Goal: Task Accomplishment & Management: Manage account settings

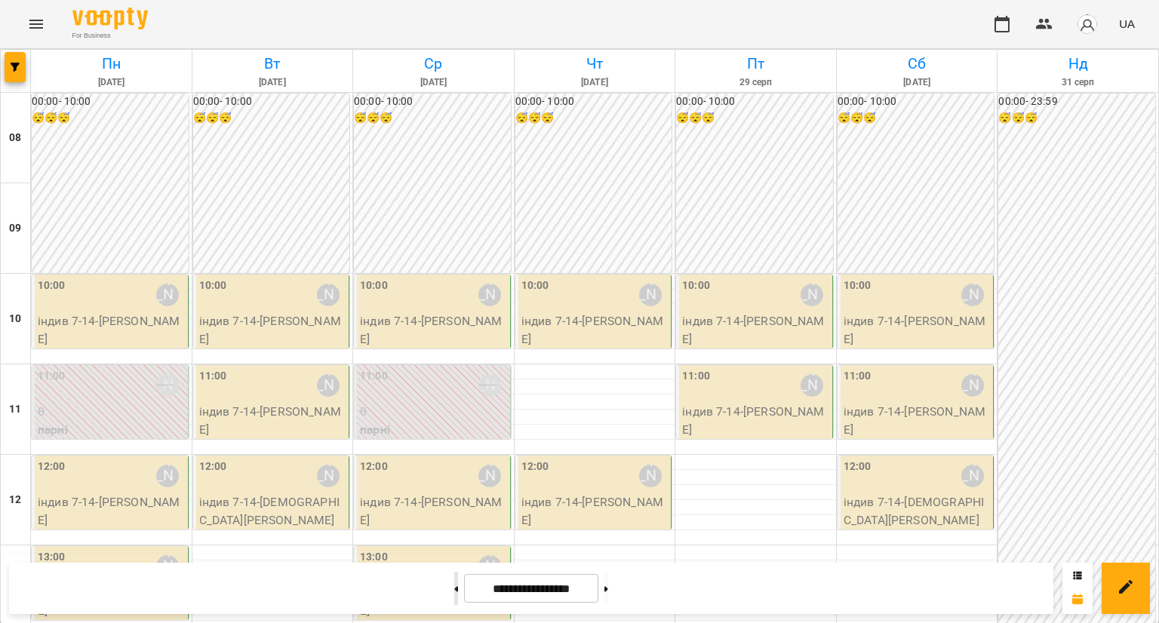
scroll to position [137, 0]
click at [454, 595] on button at bounding box center [456, 588] width 4 height 33
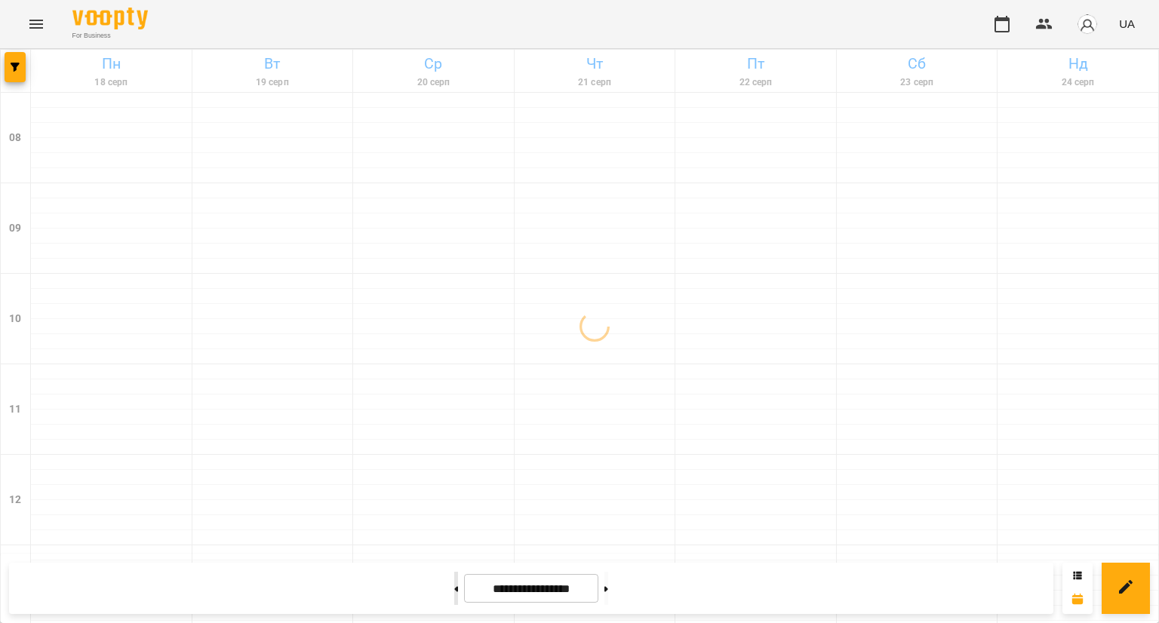
click at [454, 595] on button at bounding box center [456, 588] width 4 height 33
type input "**********"
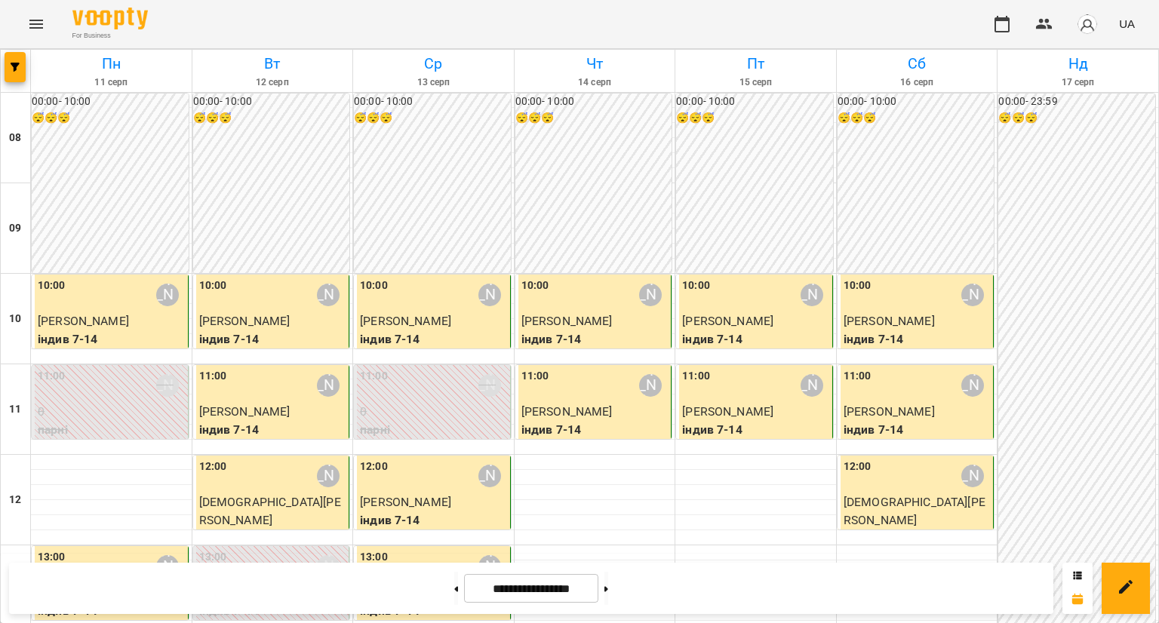
scroll to position [75, 0]
click at [889, 331] on p "індив 7-14" at bounding box center [917, 340] width 147 height 18
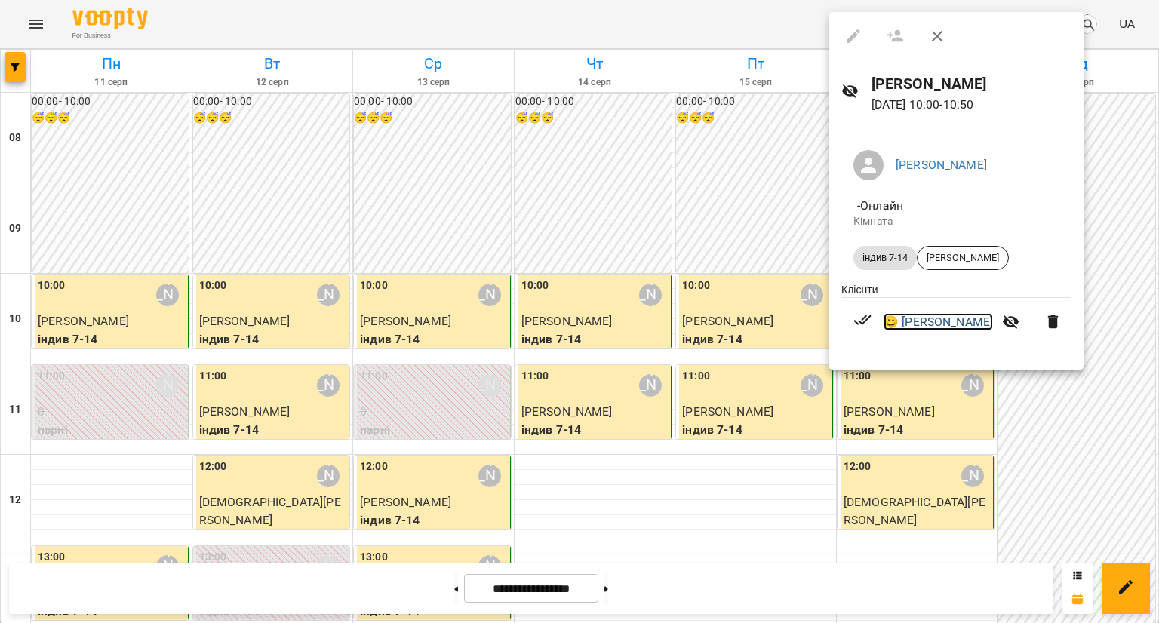
click at [909, 330] on link "😀 [PERSON_NAME]" at bounding box center [938, 322] width 109 height 18
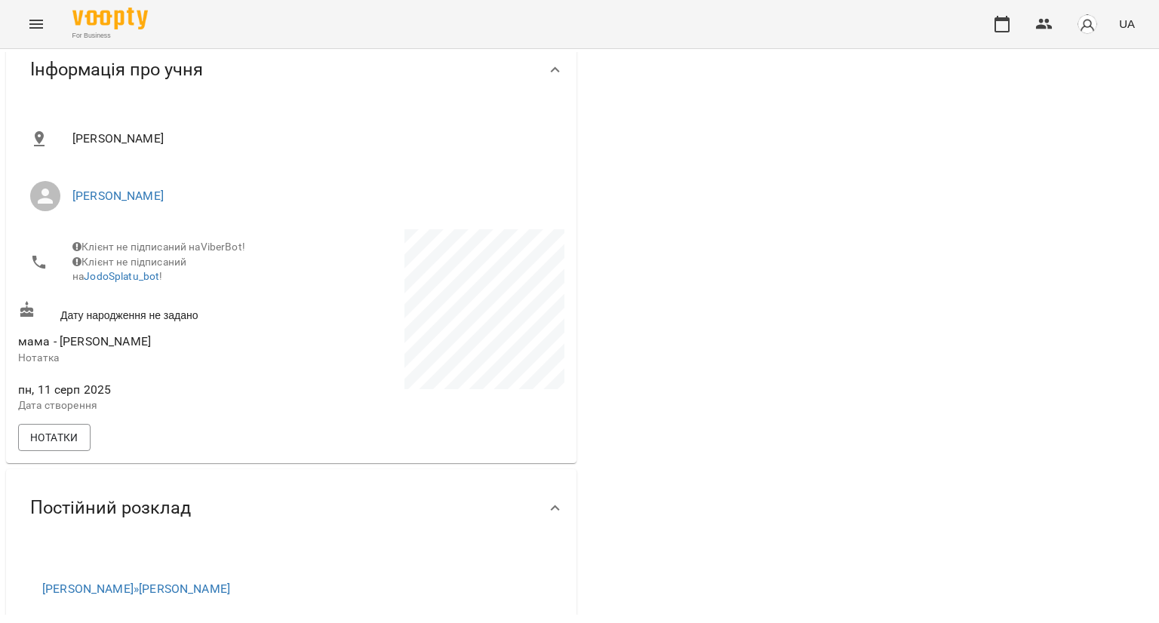
scroll to position [377, 0]
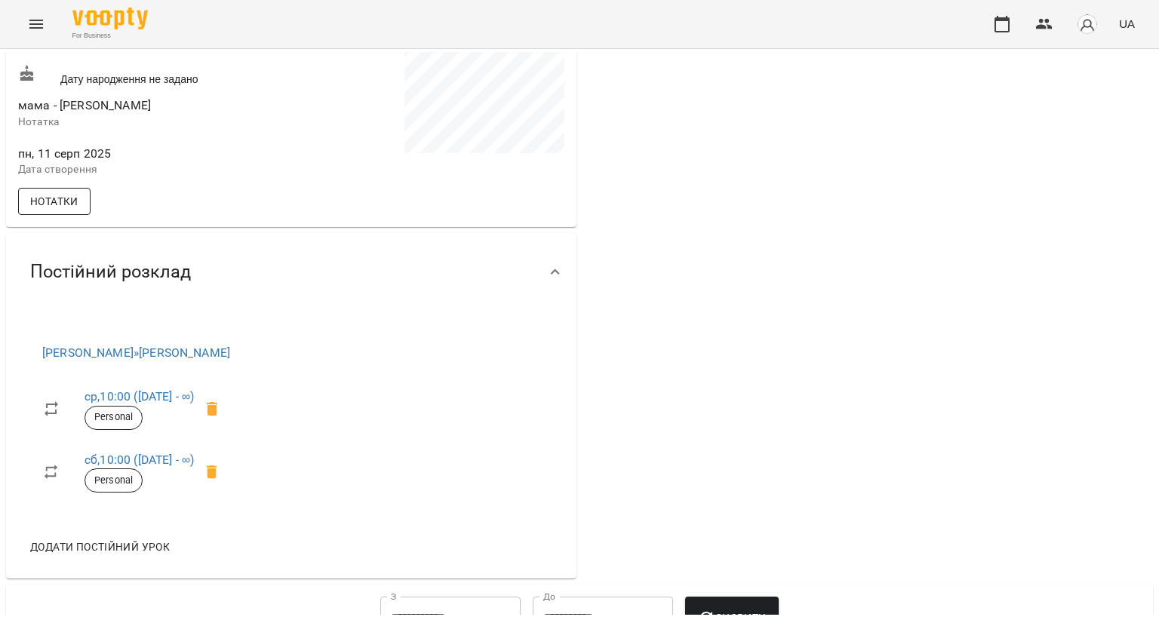
click at [58, 198] on button "Нотатки" at bounding box center [54, 201] width 72 height 27
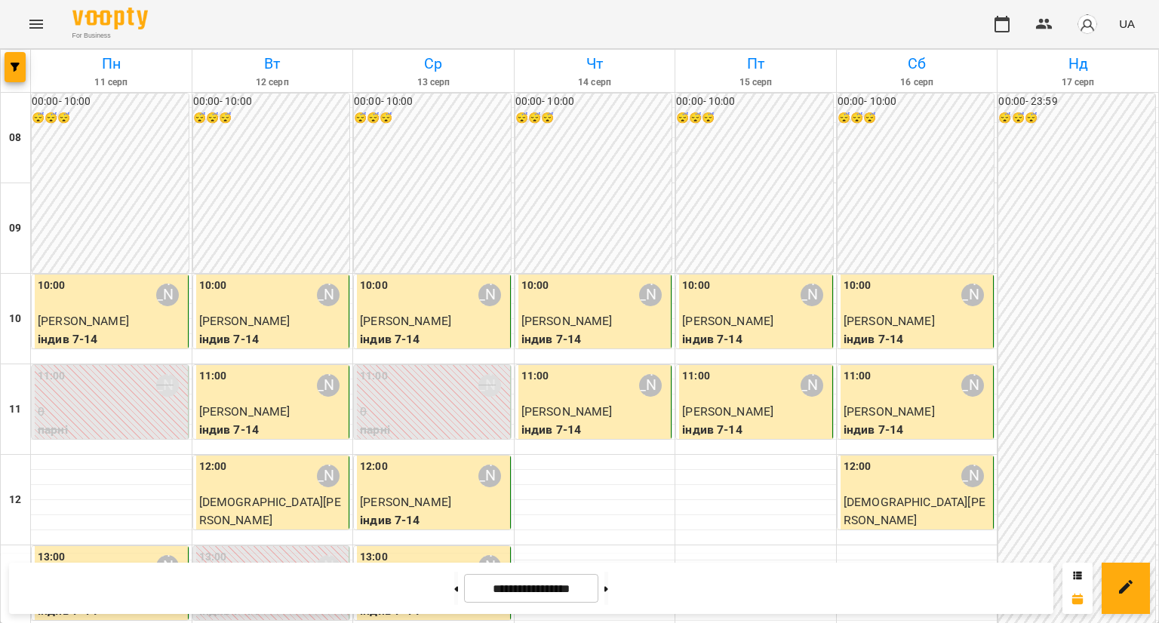
scroll to position [151, 0]
click at [878, 368] on div "11:00 [PERSON_NAME]" at bounding box center [917, 385] width 147 height 35
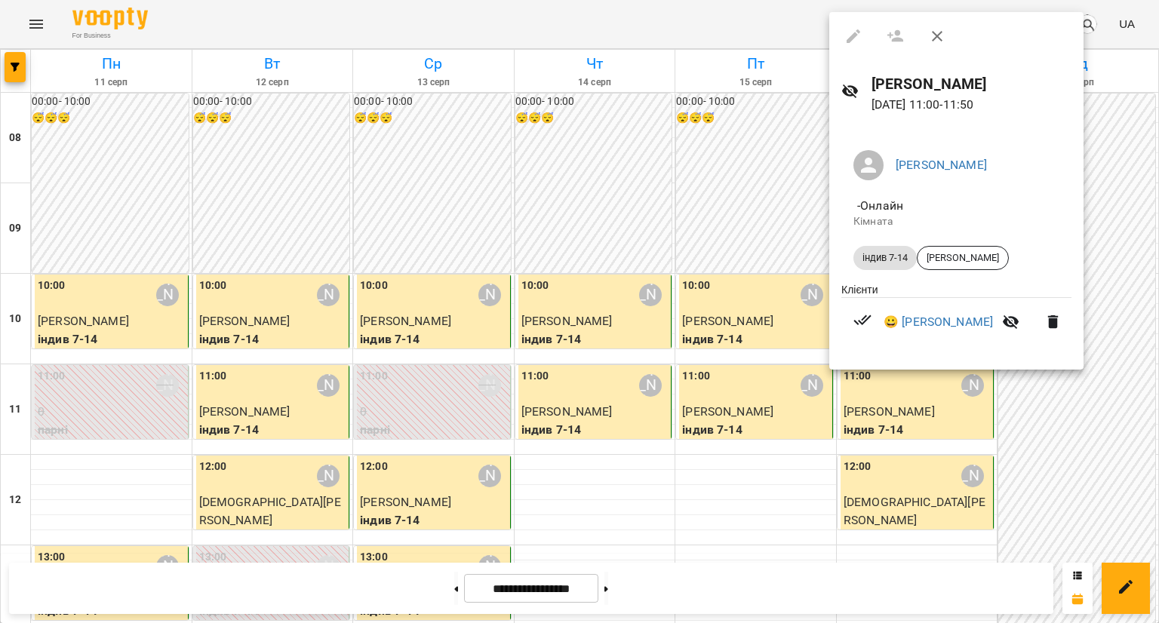
click at [727, 325] on div at bounding box center [579, 311] width 1159 height 623
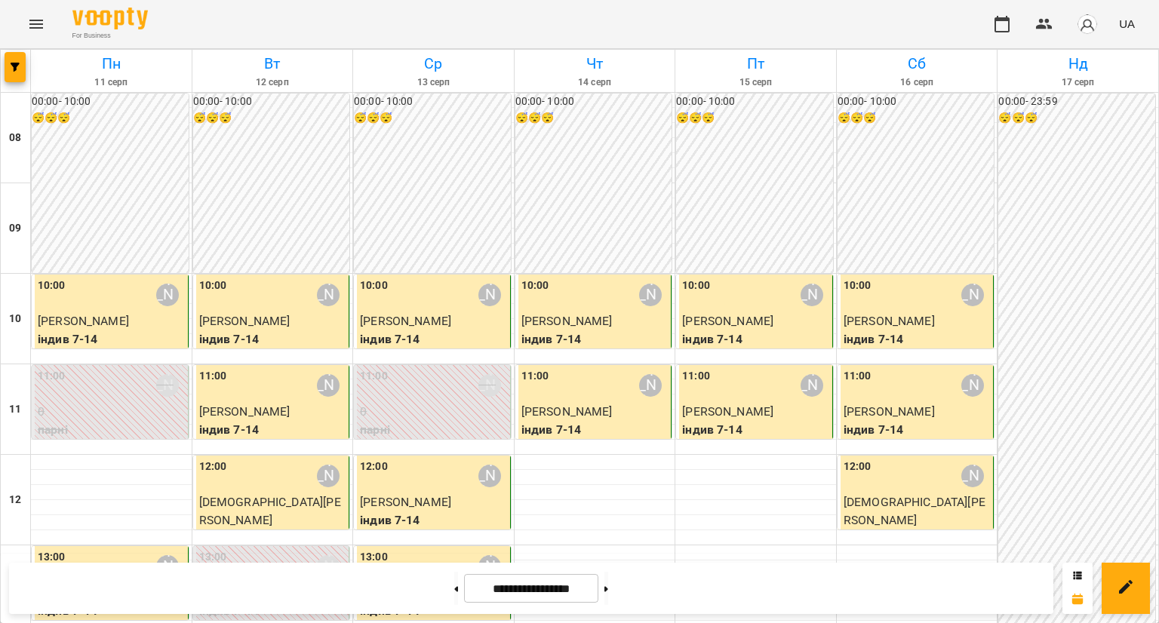
click at [844, 459] on label "12:00" at bounding box center [858, 467] width 28 height 17
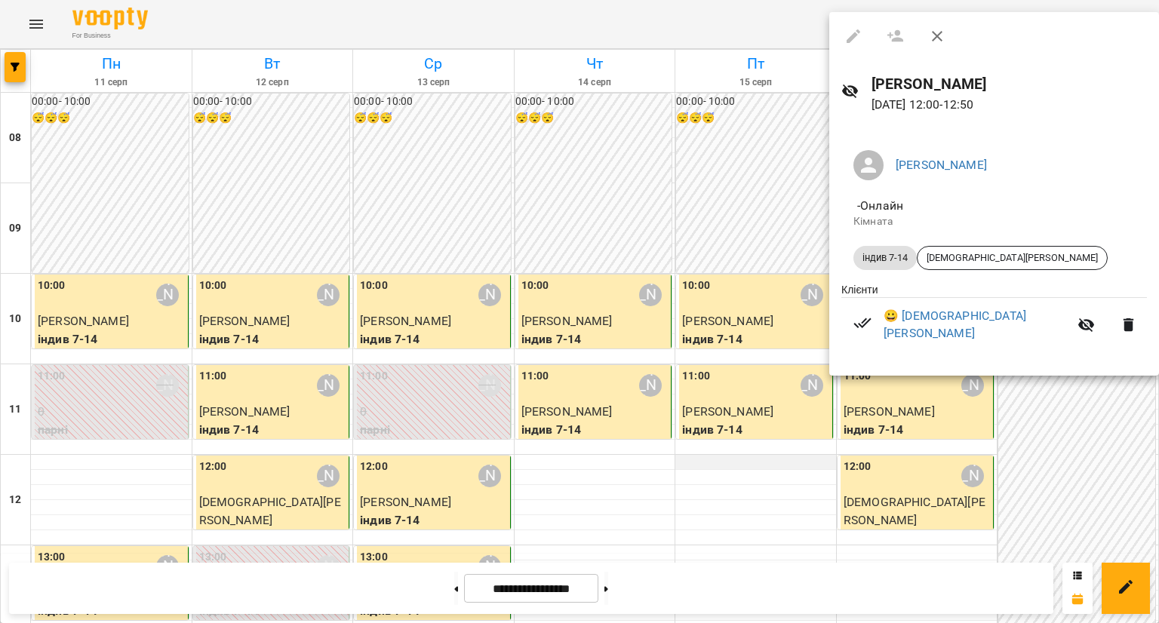
drag, startPoint x: 750, startPoint y: 342, endPoint x: 761, endPoint y: 314, distance: 29.9
click at [752, 339] on div at bounding box center [579, 311] width 1159 height 623
